Goal: Task Accomplishment & Management: Manage account settings

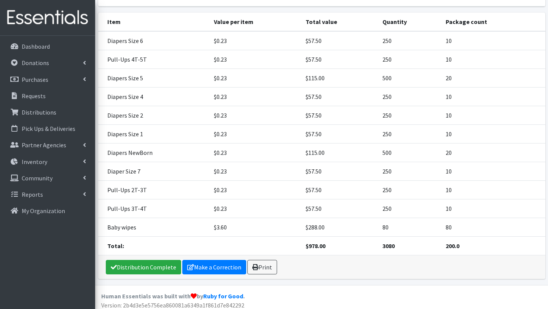
scroll to position [144, 0]
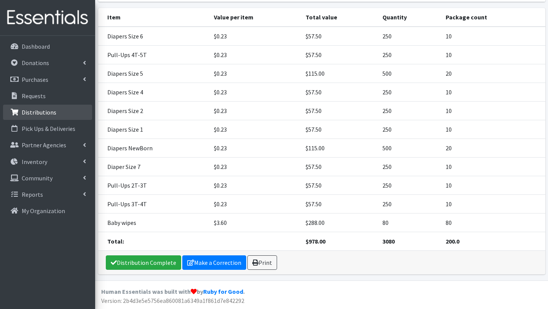
click at [56, 114] on link "Distributions" at bounding box center [47, 112] width 89 height 15
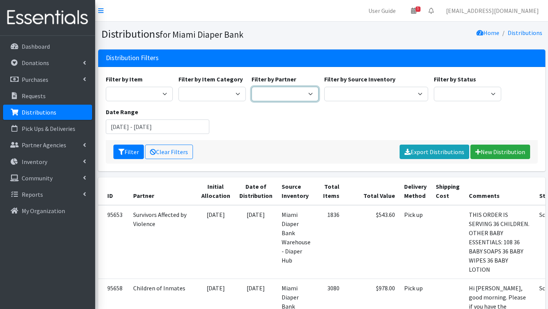
click at [300, 95] on select "A Safe Haven for Newborns Belafonte TACOLCY Center Boys Town South Florida Brid…" at bounding box center [284, 94] width 67 height 14
select select "2872"
click at [251, 87] on select "A Safe Haven for Newborns Belafonte TACOLCY Center Boys Town South Florida Brid…" at bounding box center [284, 94] width 67 height 14
click at [131, 149] on button "Filter" at bounding box center [128, 152] width 30 height 14
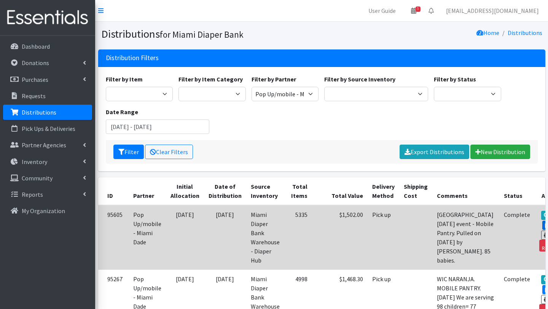
click at [542, 225] on link "Edit" at bounding box center [552, 225] width 21 height 9
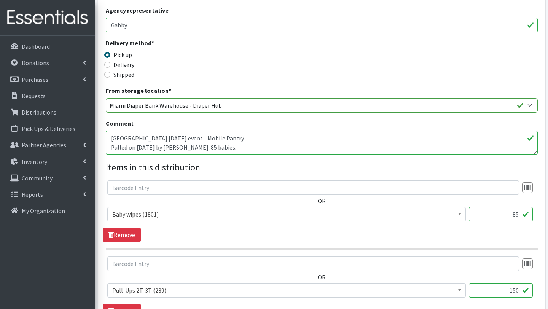
scroll to position [173, 0]
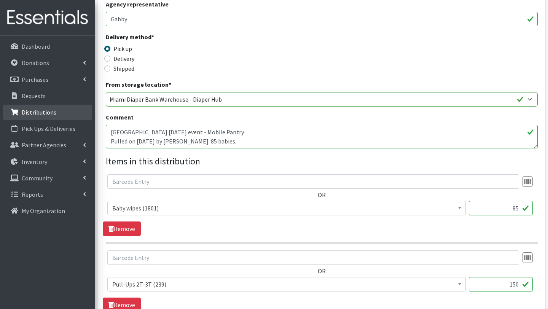
click at [43, 116] on link "Distributions" at bounding box center [47, 112] width 89 height 15
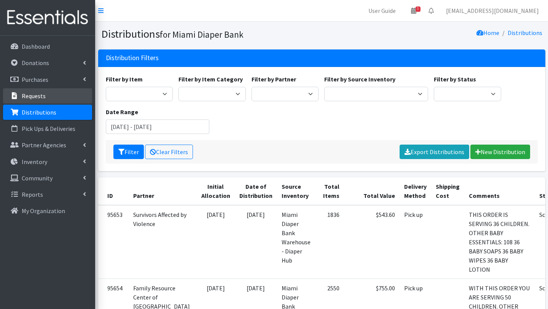
click at [40, 97] on p "Requests" at bounding box center [34, 96] width 24 height 8
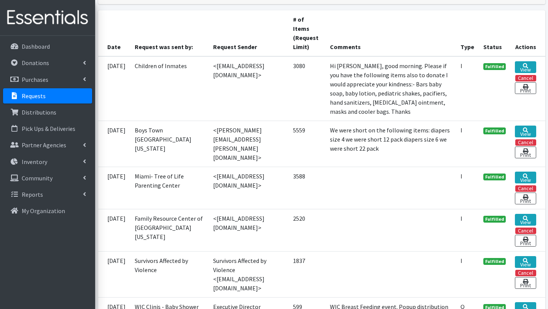
scroll to position [169, 0]
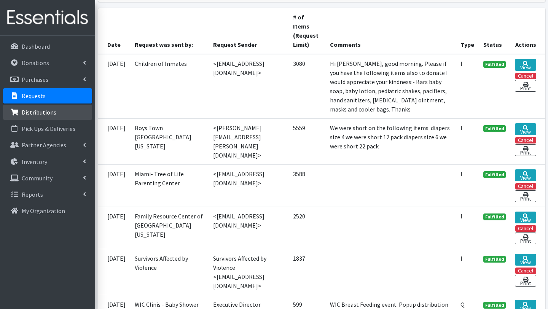
click at [64, 112] on link "Distributions" at bounding box center [47, 112] width 89 height 15
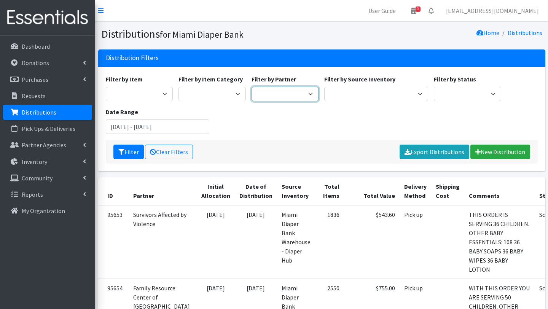
click at [297, 89] on select "A Safe Haven for Newborns Belafonte TACOLCY Center Boys Town South Florida Brid…" at bounding box center [284, 94] width 67 height 14
select select "2872"
click at [251, 87] on select "A Safe Haven for Newborns Belafonte TACOLCY Center Boys Town South Florida Brid…" at bounding box center [284, 94] width 67 height 14
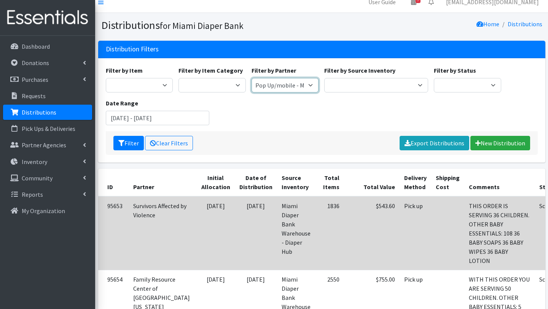
scroll to position [8, 0]
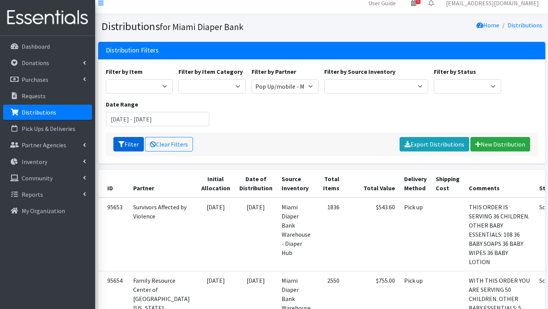
click at [129, 141] on button "Filter" at bounding box center [128, 144] width 30 height 14
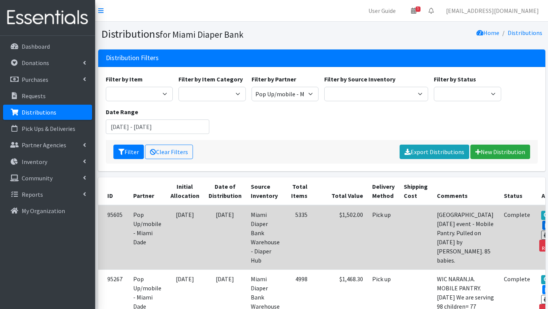
click at [542, 224] on link "Edit" at bounding box center [552, 225] width 21 height 9
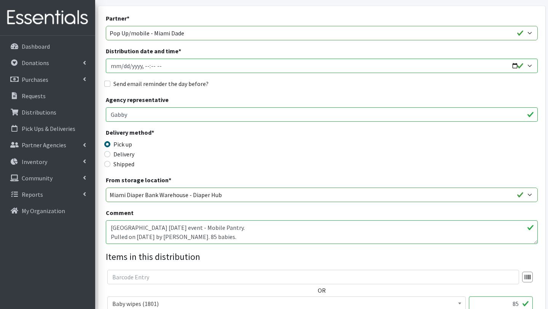
scroll to position [87, 0]
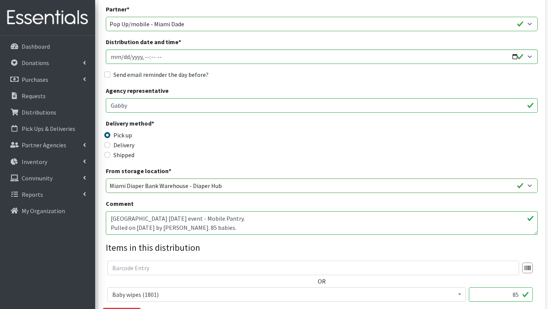
click at [259, 219] on textarea "[GEOGRAPHIC_DATA] [DATE] event - Mobile Pantry. Pulled on [DATE] by [PERSON_NAM…" at bounding box center [322, 223] width 432 height 24
click at [262, 227] on textarea "[GEOGRAPHIC_DATA] [DATE] event - Mobile Pantry. Pulled on [DATE] by [PERSON_NAM…" at bounding box center [322, 223] width 432 height 24
click at [183, 219] on textarea "[GEOGRAPHIC_DATA] [DATE] event - Mobile Pantry. Pulled on [DATE] by [PERSON_NAM…" at bounding box center [322, 223] width 432 height 24
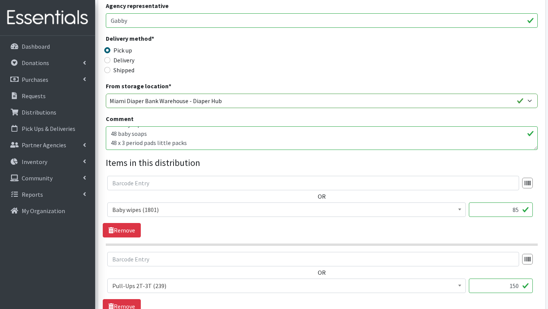
scroll to position [173, 0]
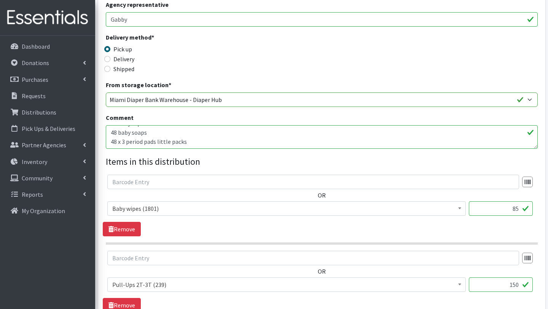
type textarea "[GEOGRAPHIC_DATA] [DATE] event - Mobile Pantry. Pulled on [DATE] by [PERSON_NAM…"
click at [516, 208] on input "85" at bounding box center [501, 208] width 64 height 14
click at [521, 210] on input "85" at bounding box center [501, 208] width 64 height 14
type input "8"
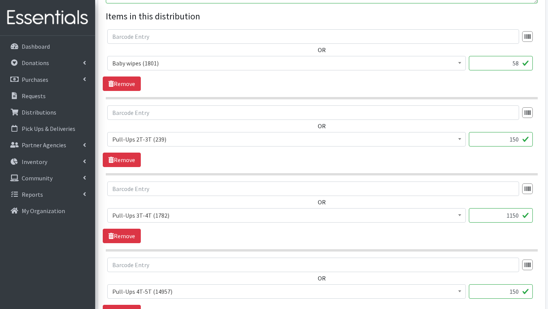
scroll to position [321, 0]
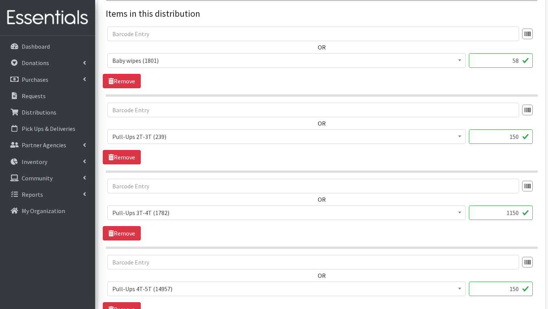
type input "58"
click at [514, 139] on input "150" at bounding box center [501, 136] width 64 height 14
type input "50"
click at [517, 214] on input "1150" at bounding box center [501, 212] width 64 height 14
type input "100"
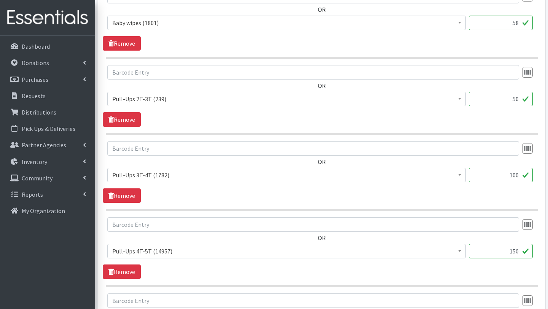
scroll to position [367, 0]
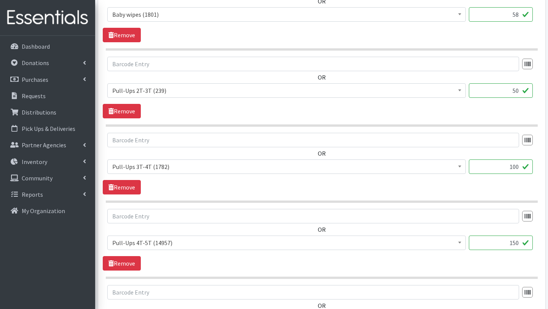
click at [516, 242] on input "150" at bounding box center [501, 242] width 64 height 14
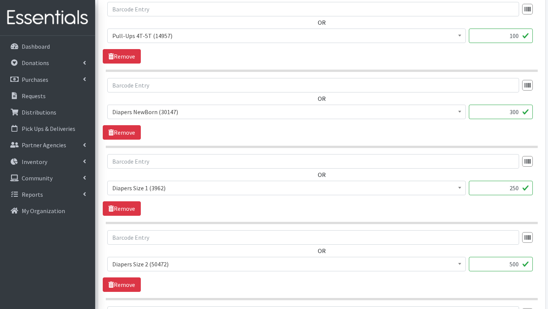
scroll to position [576, 0]
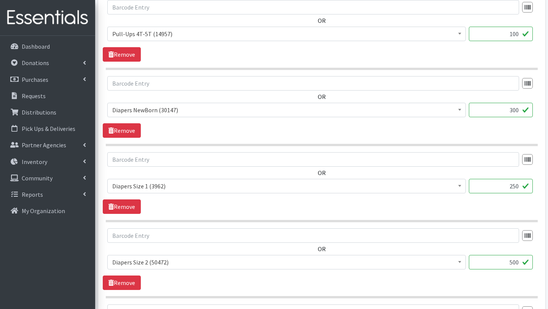
type input "100"
click at [515, 265] on input "500" at bounding box center [501, 262] width 64 height 14
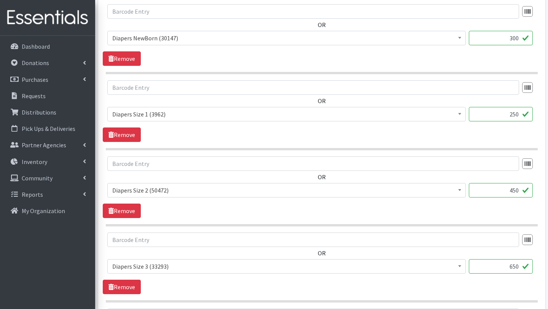
scroll to position [649, 0]
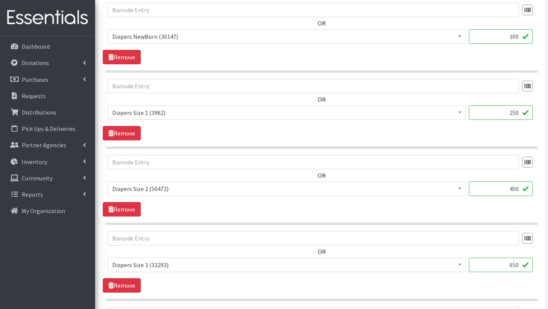
type input "450"
click at [514, 264] on input "650" at bounding box center [501, 265] width 64 height 14
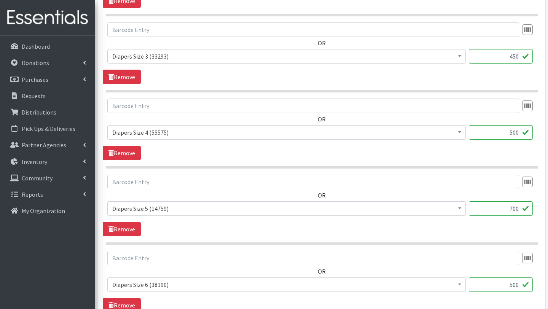
scroll to position [864, 0]
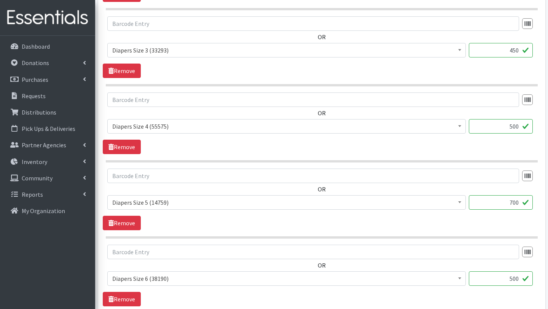
type input "450"
click at [513, 126] on input "500" at bounding box center [501, 126] width 64 height 14
type input "400"
click at [514, 204] on input "700" at bounding box center [501, 202] width 64 height 14
type input "400"
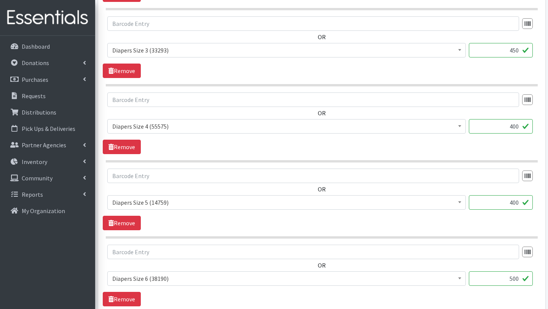
click at [516, 278] on input "500" at bounding box center [501, 278] width 64 height 14
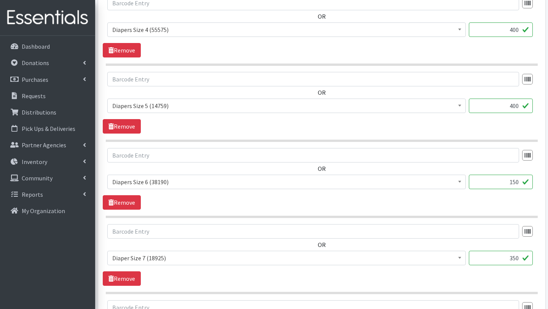
scroll to position [961, 0]
type input "150"
click at [514, 257] on input "350" at bounding box center [501, 257] width 64 height 14
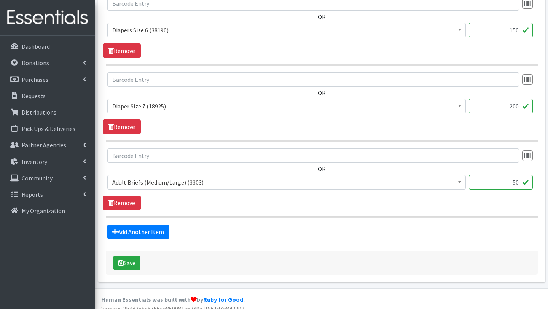
scroll to position [1120, 0]
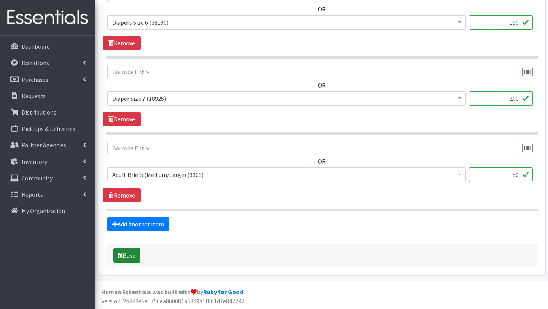
type input "200"
click at [127, 252] on button "Save" at bounding box center [126, 255] width 27 height 14
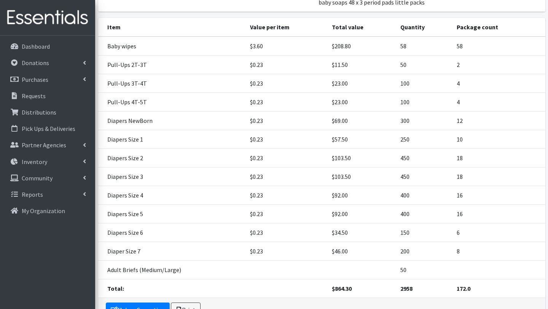
scroll to position [231, 0]
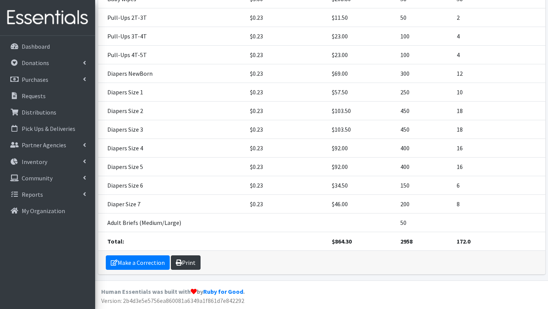
click at [188, 262] on link "Print" at bounding box center [186, 262] width 30 height 14
